Goal: Task Accomplishment & Management: Manage account settings

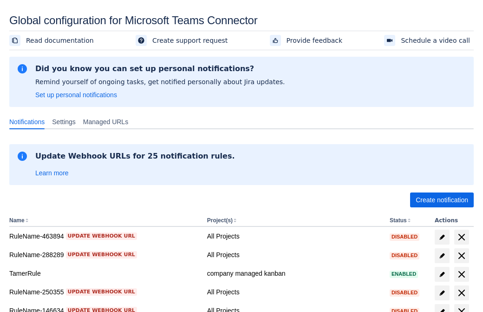
click at [442, 200] on span "Create notification" at bounding box center [442, 199] width 52 height 15
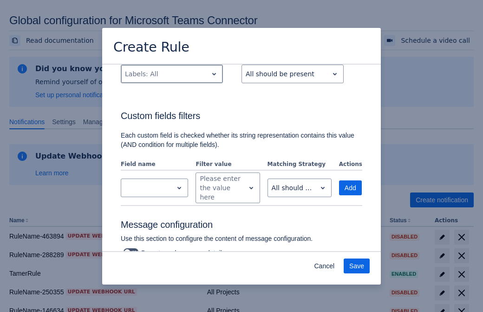
click at [171, 74] on div "Scrollable content" at bounding box center [164, 73] width 79 height 11
type input "876989_label"
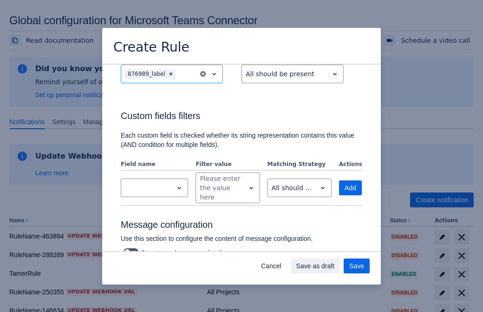
scroll to position [599, 0]
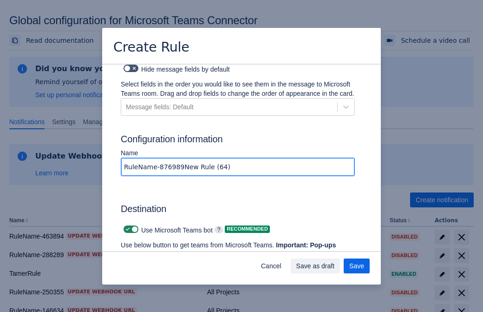
type input "RuleName-876989New Rule (64)"
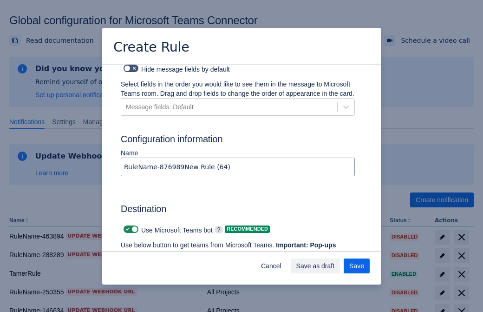
click at [126, 225] on span "Scrollable content" at bounding box center [127, 228] width 7 height 7
click at [126, 226] on input "Scrollable content" at bounding box center [127, 229] width 6 height 6
checkbox input "false"
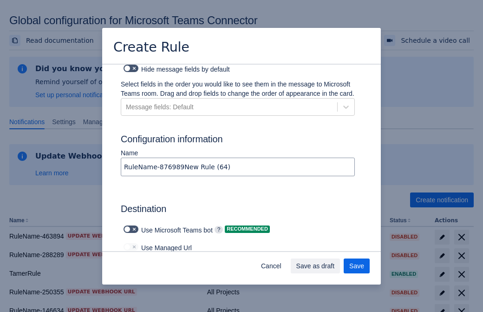
type input "https://prod-172.westeurope.logic.azure.com:443/workflows/ae977bb6ae334c9d95dfe…"
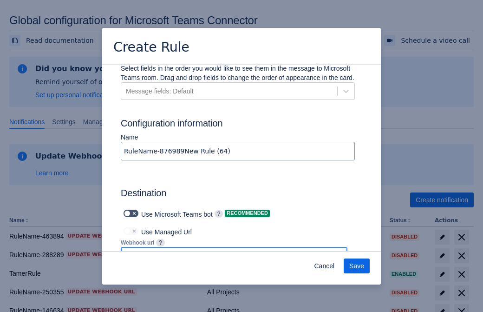
click at [357, 266] on span "Save" at bounding box center [356, 265] width 15 height 15
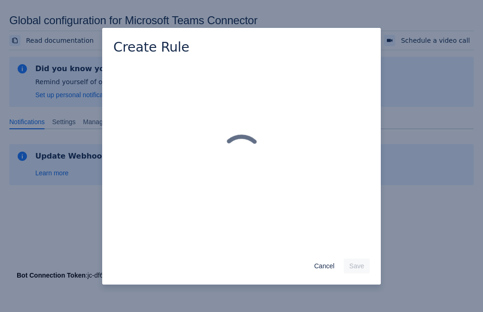
scroll to position [0, 0]
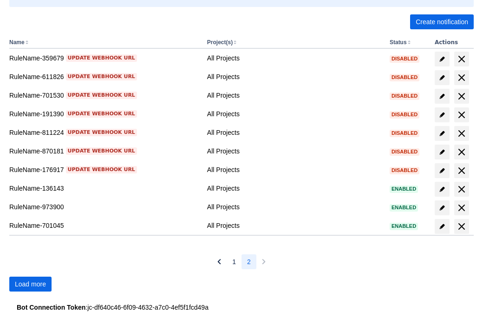
click at [30, 284] on span "Load more" at bounding box center [30, 283] width 31 height 15
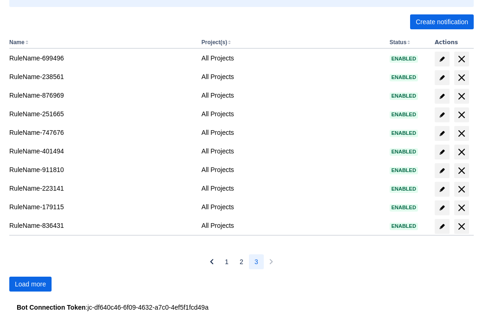
click at [30, 284] on span "Load more" at bounding box center [30, 283] width 31 height 15
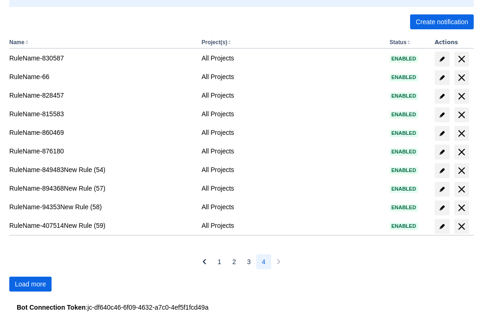
click at [30, 284] on span "Load more" at bounding box center [30, 283] width 31 height 15
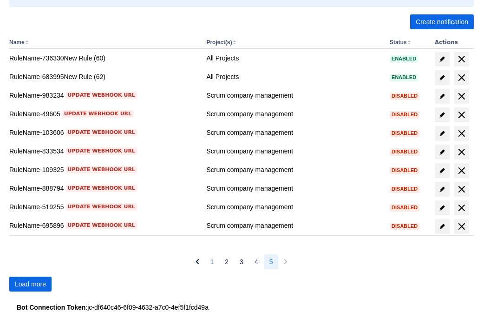
click at [30, 284] on span "Load more" at bounding box center [30, 283] width 31 height 15
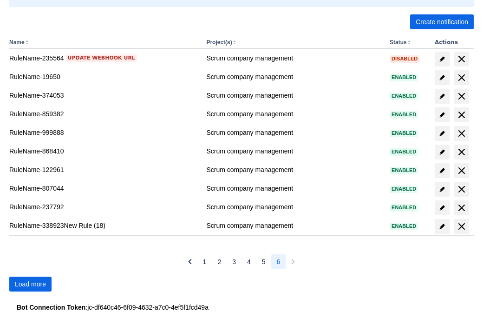
click at [30, 284] on span "Load more" at bounding box center [30, 283] width 31 height 15
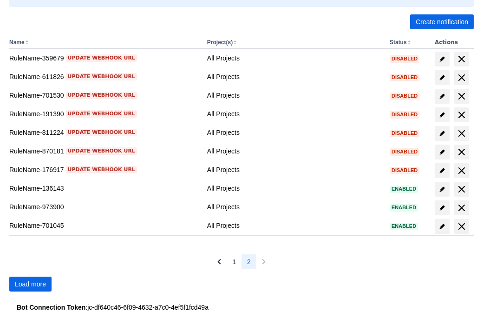
click at [30, 284] on span "Load more" at bounding box center [30, 283] width 31 height 15
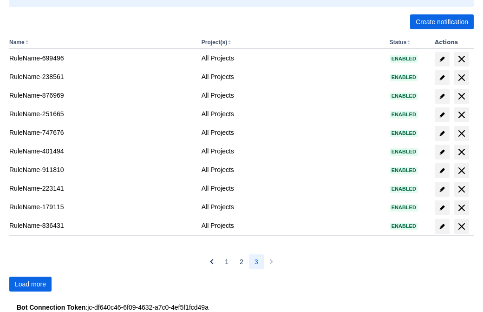
click at [30, 284] on span "Load more" at bounding box center [30, 283] width 31 height 15
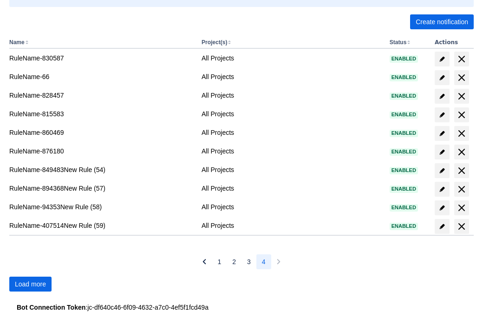
click at [30, 284] on span "Load more" at bounding box center [30, 283] width 31 height 15
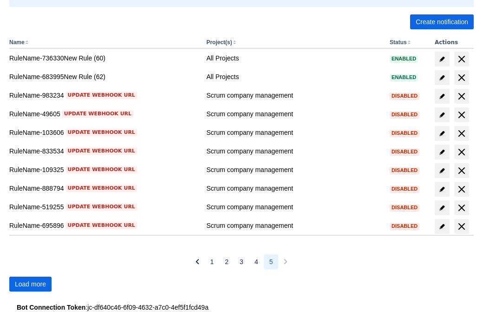
click at [30, 284] on span "Load more" at bounding box center [30, 283] width 31 height 15
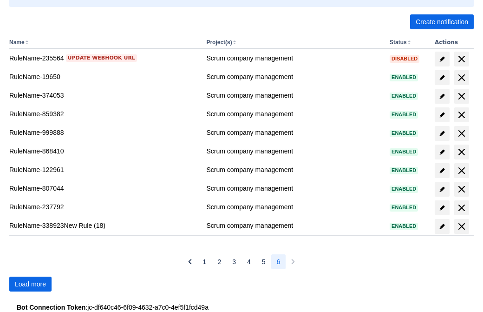
click at [30, 284] on span "Load more" at bounding box center [30, 283] width 31 height 15
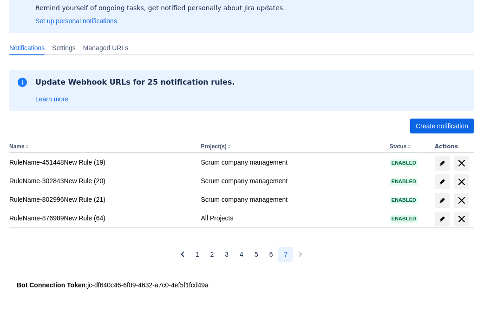
scroll to position [74, 0]
click at [461, 219] on span "delete" at bounding box center [461, 218] width 11 height 11
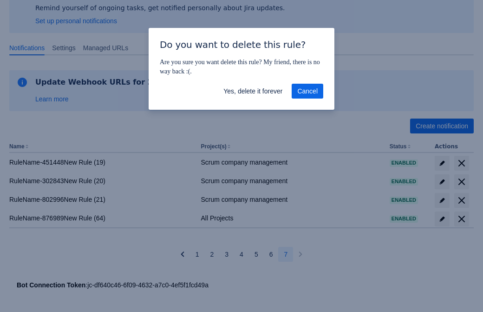
click at [253, 91] on span "Yes, delete it forever" at bounding box center [252, 91] width 59 height 15
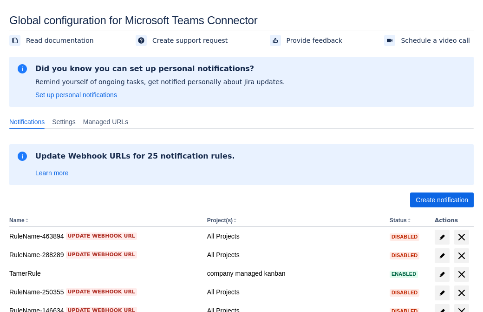
click at [442, 200] on span "Create notification" at bounding box center [442, 199] width 52 height 15
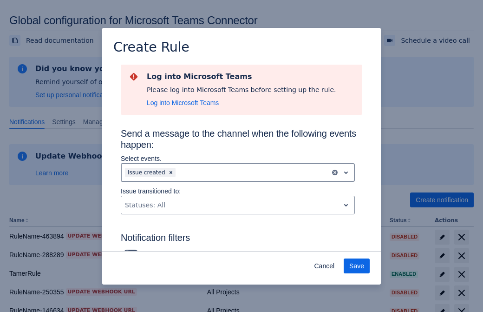
click at [238, 172] on div "Scrollable content" at bounding box center [251, 172] width 149 height 11
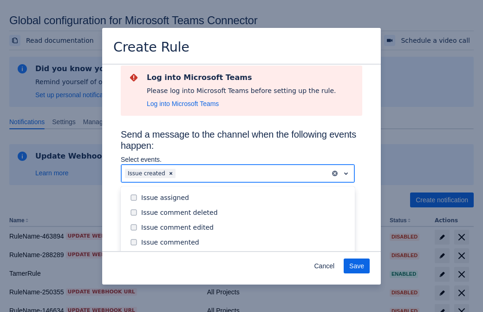
scroll to position [100, 0]
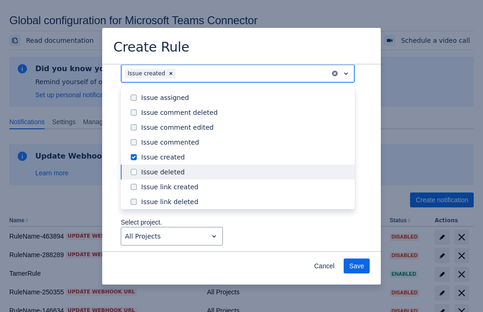
click at [245, 157] on div "Issue created" at bounding box center [245, 156] width 208 height 9
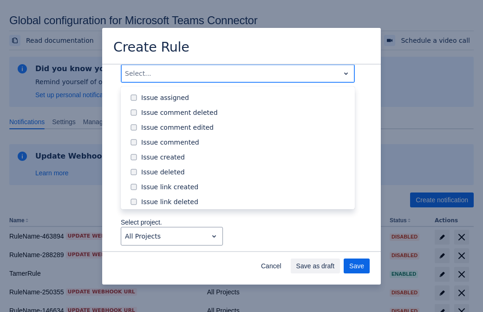
click at [245, 242] on div "Issue updated" at bounding box center [245, 246] width 208 height 9
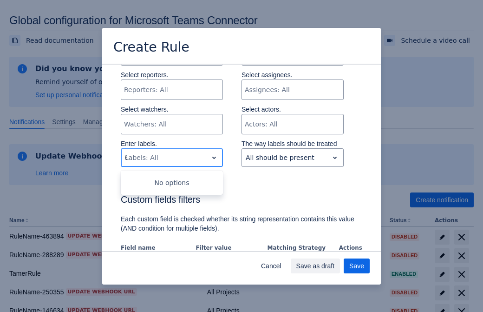
type input "619643_label"
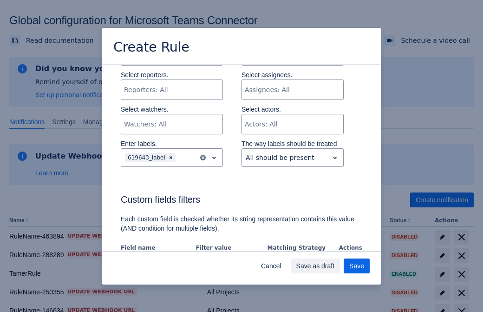
scroll to position [599, 0]
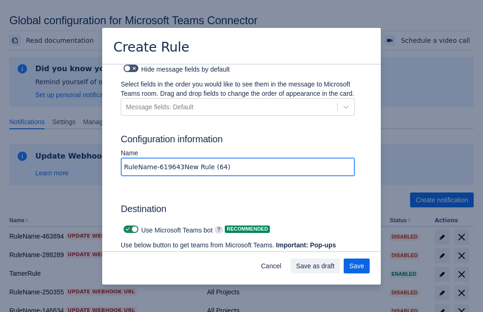
type input "RuleName-619643New Rule (64)"
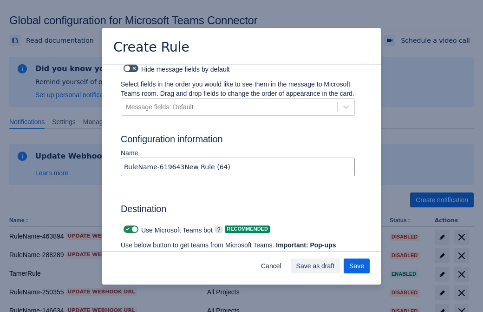
click at [126, 225] on span "Scrollable content" at bounding box center [127, 228] width 7 height 7
click at [126, 226] on input "Scrollable content" at bounding box center [127, 229] width 6 height 6
checkbox input "false"
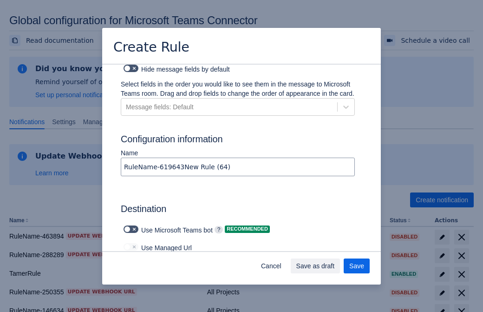
type input "https://prod-112.westeurope.logic.azure.com:443/workflows/bae959254738451b85002…"
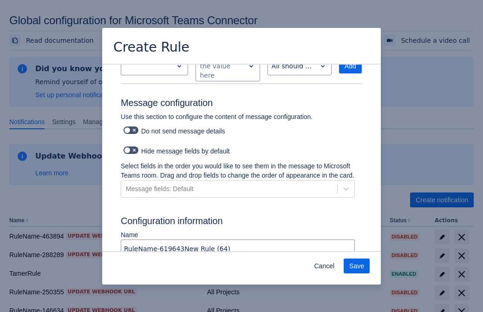
click at [357, 266] on span "Save" at bounding box center [356, 265] width 15 height 15
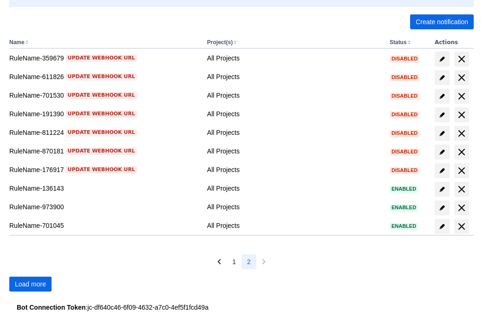
click at [30, 284] on span "Load more" at bounding box center [30, 283] width 31 height 15
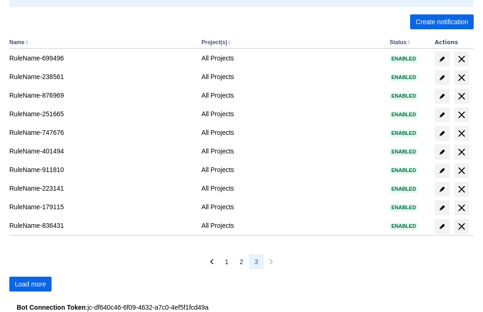
click at [30, 284] on span "Load more" at bounding box center [30, 283] width 31 height 15
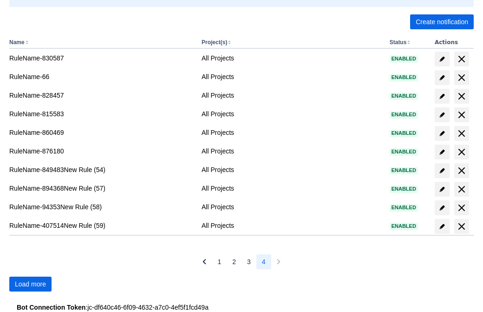
click at [30, 284] on span "Load more" at bounding box center [30, 283] width 31 height 15
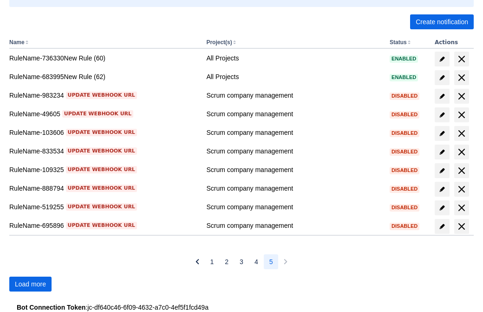
click at [30, 284] on span "Load more" at bounding box center [30, 283] width 31 height 15
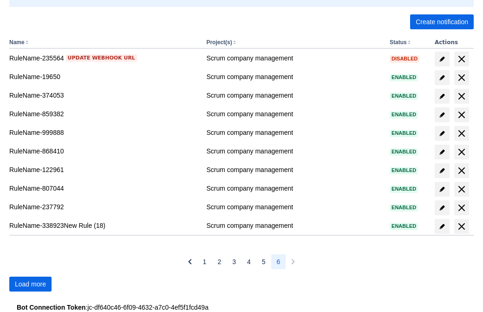
click at [30, 284] on span "Load more" at bounding box center [30, 283] width 31 height 15
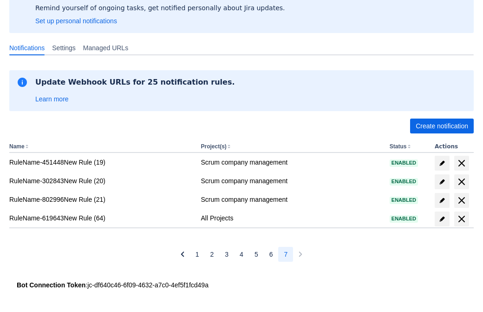
scroll to position [74, 0]
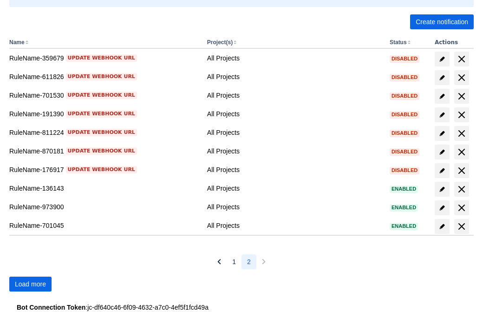
click at [30, 284] on span "Load more" at bounding box center [30, 283] width 31 height 15
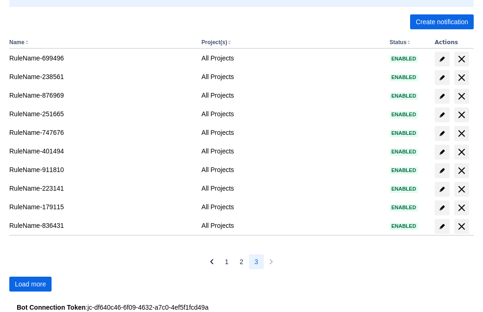
click at [30, 284] on span "Load more" at bounding box center [30, 283] width 31 height 15
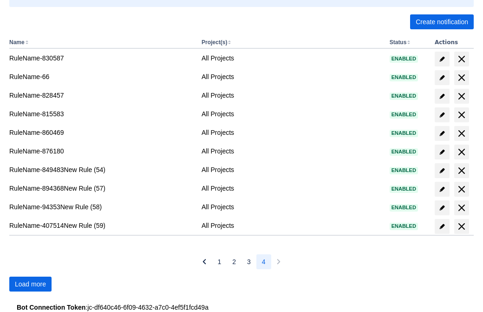
click at [30, 284] on span "Load more" at bounding box center [30, 283] width 31 height 15
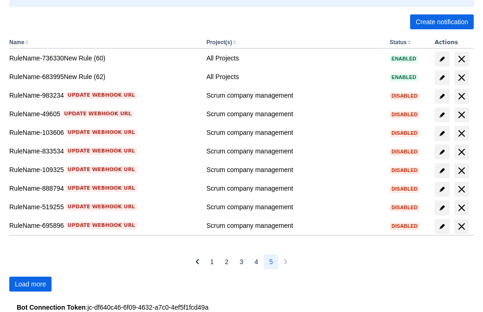
click at [30, 284] on span "Load more" at bounding box center [30, 283] width 31 height 15
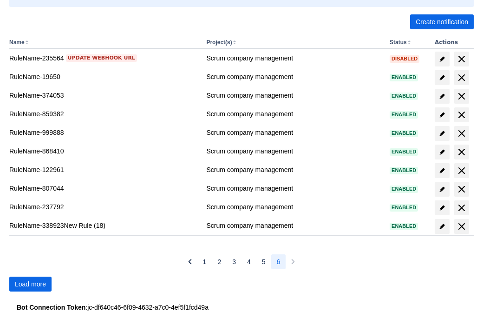
click at [30, 284] on span "Load more" at bounding box center [30, 283] width 31 height 15
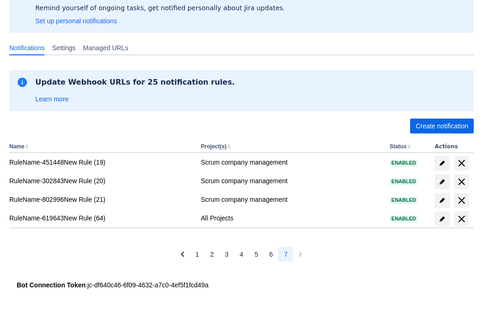
scroll to position [74, 0]
click at [461, 219] on span "delete" at bounding box center [461, 218] width 11 height 11
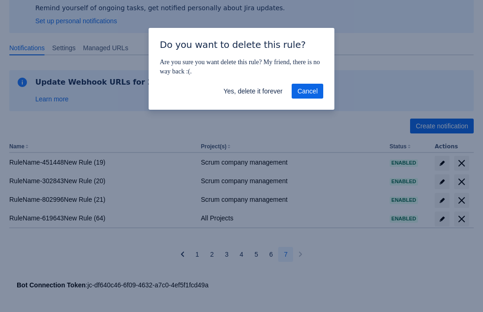
click at [253, 91] on span "Yes, delete it forever" at bounding box center [252, 91] width 59 height 15
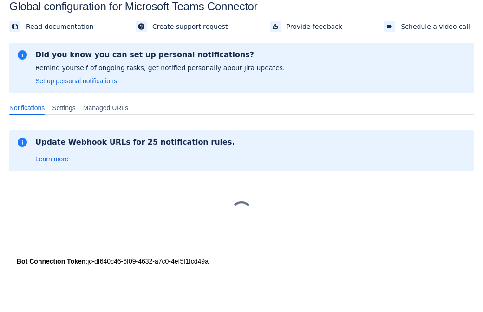
scroll to position [14, 0]
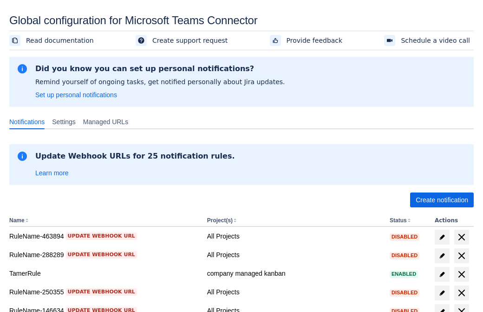
scroll to position [178, 0]
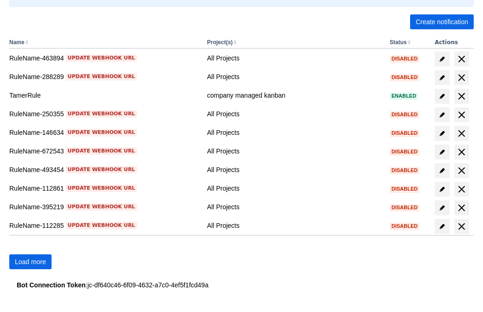
click at [30, 262] on span "Load more" at bounding box center [30, 261] width 31 height 15
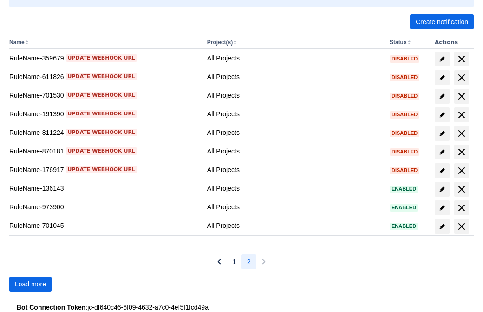
click at [30, 284] on span "Load more" at bounding box center [30, 283] width 31 height 15
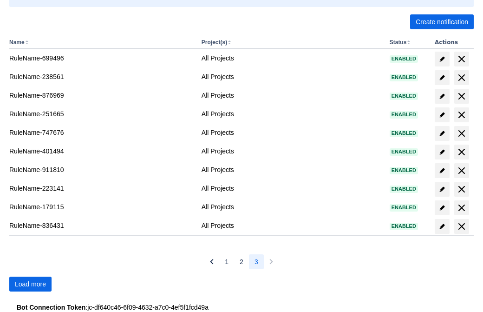
click at [30, 284] on span "Load more" at bounding box center [30, 283] width 31 height 15
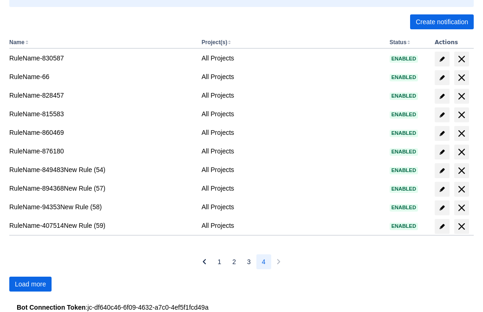
click at [30, 284] on span "Load more" at bounding box center [30, 283] width 31 height 15
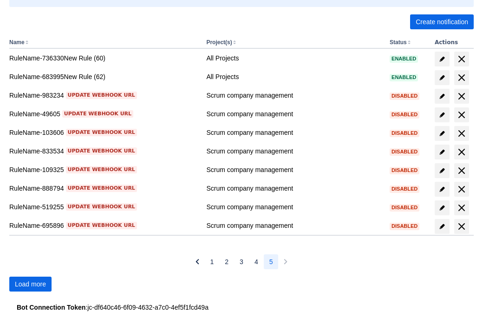
click at [30, 284] on span "Load more" at bounding box center [30, 283] width 31 height 15
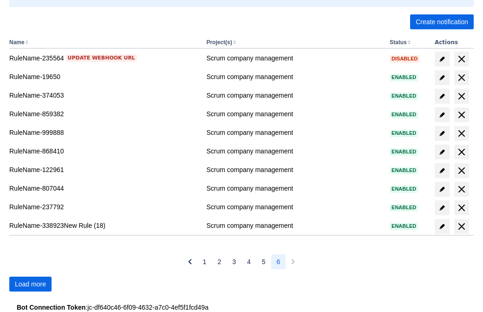
click at [30, 284] on span "Load more" at bounding box center [30, 283] width 31 height 15
